Goal: Check status

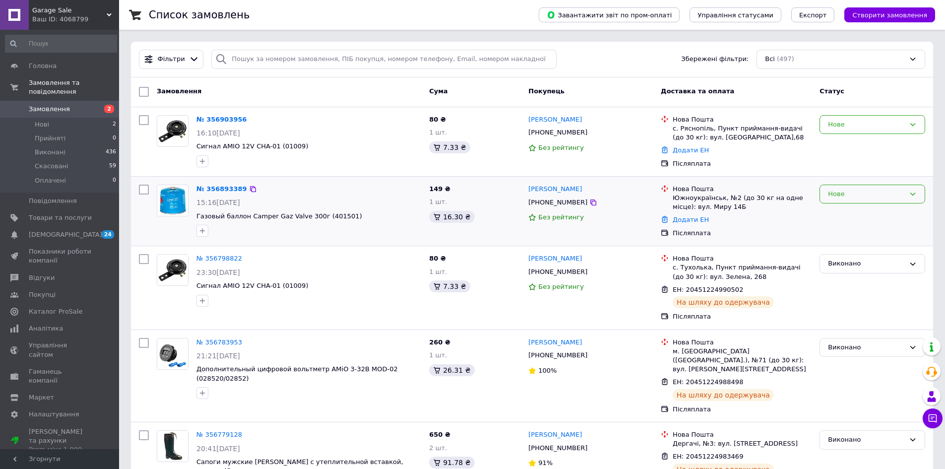
click at [914, 193] on icon at bounding box center [912, 193] width 5 height 3
click at [842, 211] on li "Прийнято" at bounding box center [872, 214] width 105 height 18
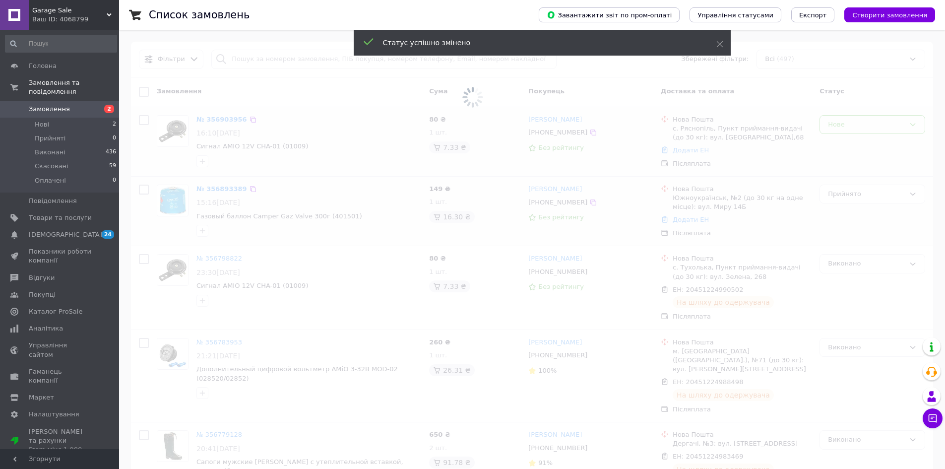
click at [912, 124] on span at bounding box center [472, 97] width 945 height 195
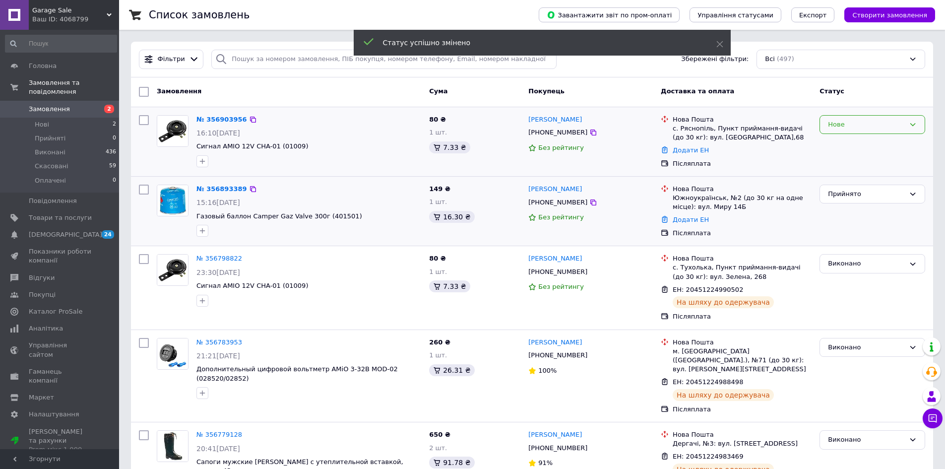
click at [912, 123] on icon at bounding box center [912, 124] width 8 height 8
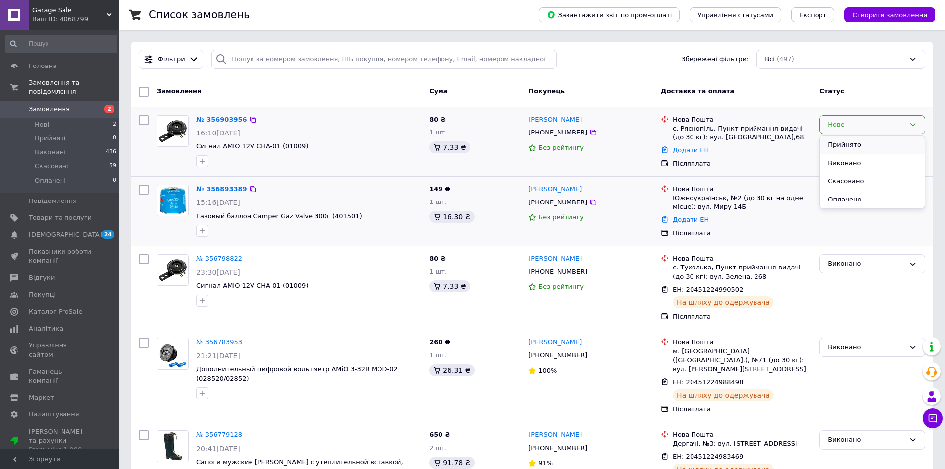
click at [837, 144] on li "Прийнято" at bounding box center [872, 145] width 105 height 18
